Goal: Task Accomplishment & Management: Use online tool/utility

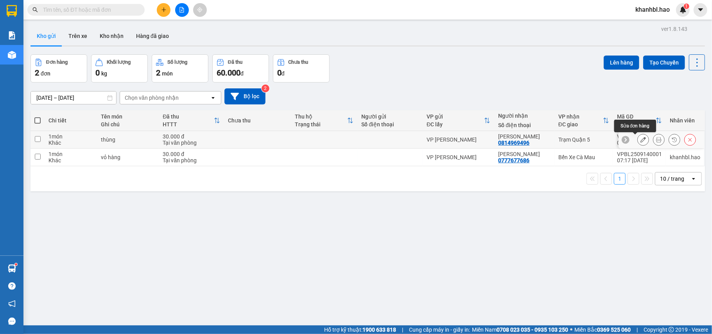
click at [640, 140] on icon at bounding box center [642, 139] width 5 height 5
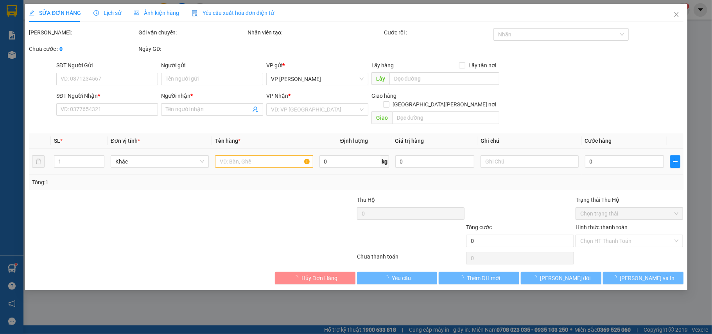
type input "0814969496"
type input "[PERSON_NAME]"
type input "30.000"
type input "0"
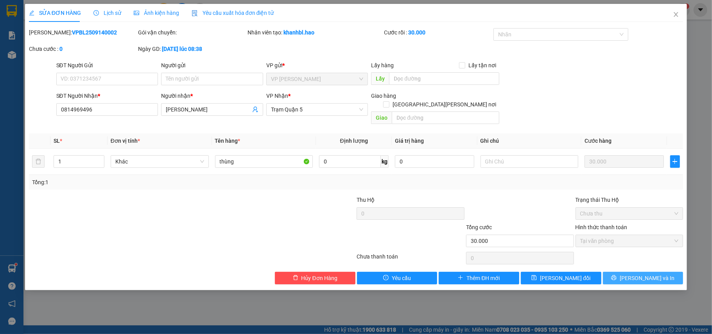
click at [621, 272] on button "[PERSON_NAME] và In" at bounding box center [643, 278] width 81 height 13
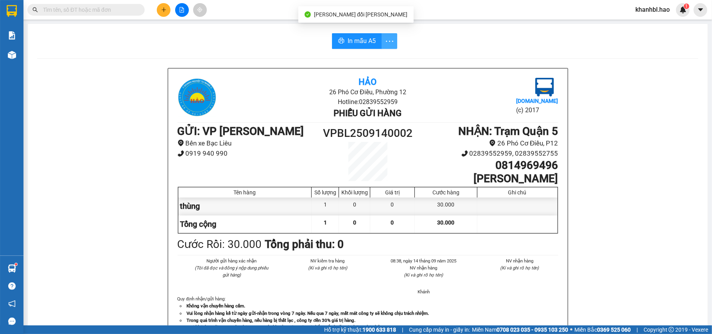
click at [386, 37] on icon "more" at bounding box center [390, 41] width 10 height 10
drag, startPoint x: 368, startPoint y: 58, endPoint x: 358, endPoint y: 51, distance: 12.6
click at [367, 58] on div "In mẫu A5 theo số lượng (1)" at bounding box center [355, 58] width 68 height 9
click at [352, 35] on button "In mẫu A5" at bounding box center [357, 41] width 50 height 16
